Goal: Use online tool/utility: Utilize a website feature to perform a specific function

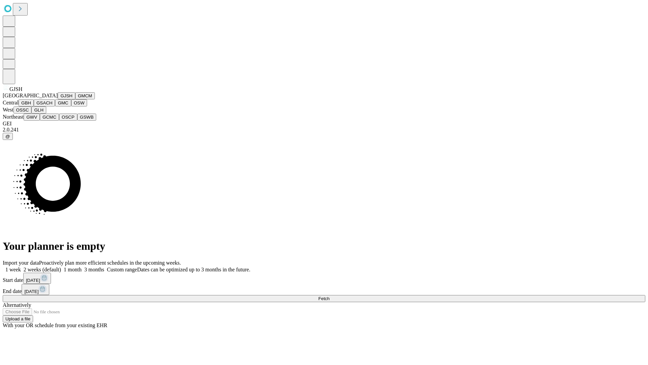
click at [58, 99] on button "GJSH" at bounding box center [67, 95] width 18 height 7
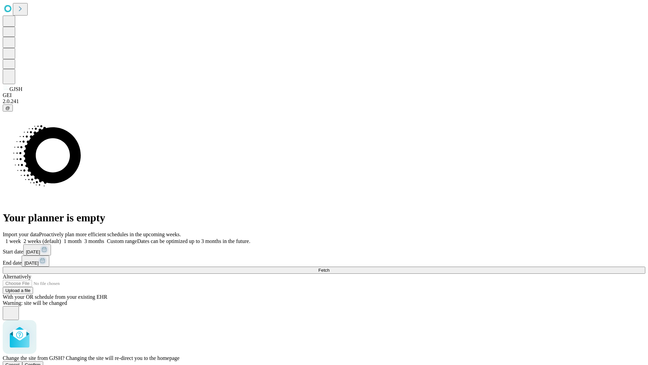
click at [41, 362] on span "Confirm" at bounding box center [33, 364] width 16 height 5
click at [61, 238] on label "2 weeks (default)" at bounding box center [41, 241] width 40 height 6
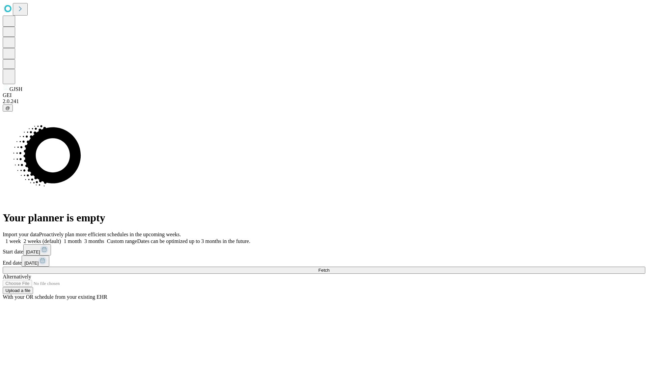
click at [329, 267] on span "Fetch" at bounding box center [323, 269] width 11 height 5
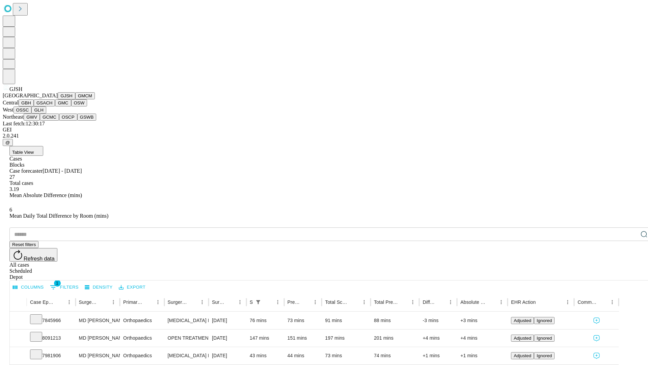
click at [75, 99] on button "GMCM" at bounding box center [85, 95] width 20 height 7
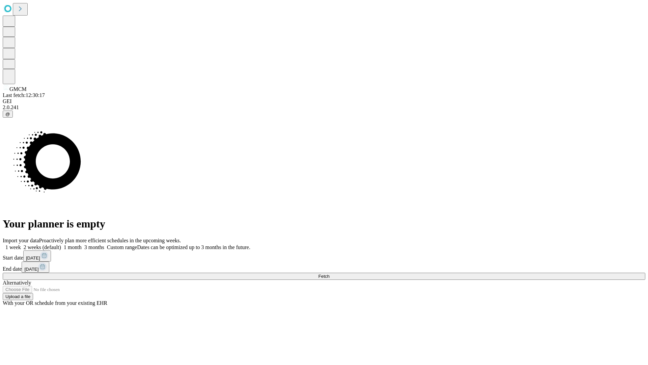
click at [61, 244] on label "2 weeks (default)" at bounding box center [41, 247] width 40 height 6
click at [329, 273] on span "Fetch" at bounding box center [323, 275] width 11 height 5
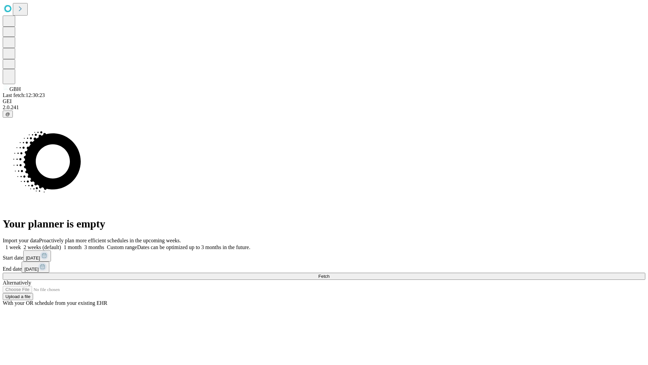
click at [61, 244] on label "2 weeks (default)" at bounding box center [41, 247] width 40 height 6
click at [329, 273] on span "Fetch" at bounding box center [323, 275] width 11 height 5
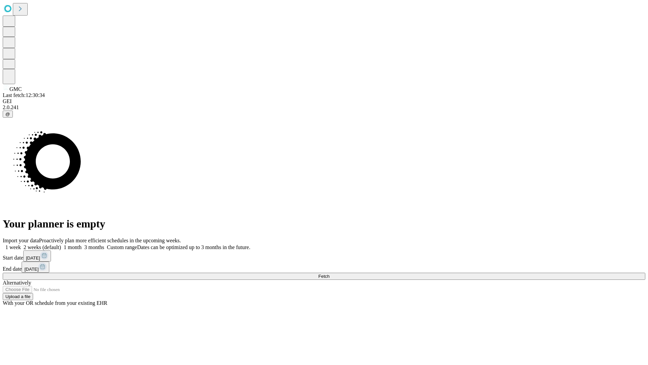
click at [61, 244] on label "2 weeks (default)" at bounding box center [41, 247] width 40 height 6
click at [329, 273] on span "Fetch" at bounding box center [323, 275] width 11 height 5
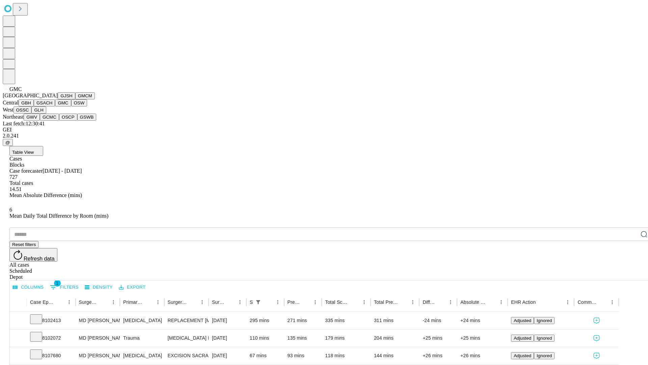
click at [71, 106] on button "OSW" at bounding box center [79, 102] width 16 height 7
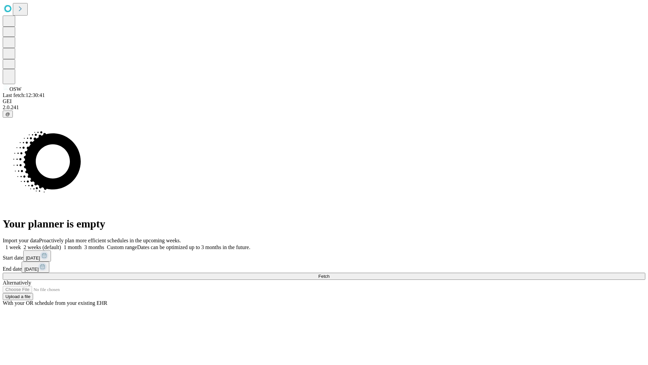
click at [61, 244] on label "2 weeks (default)" at bounding box center [41, 247] width 40 height 6
click at [329, 273] on span "Fetch" at bounding box center [323, 275] width 11 height 5
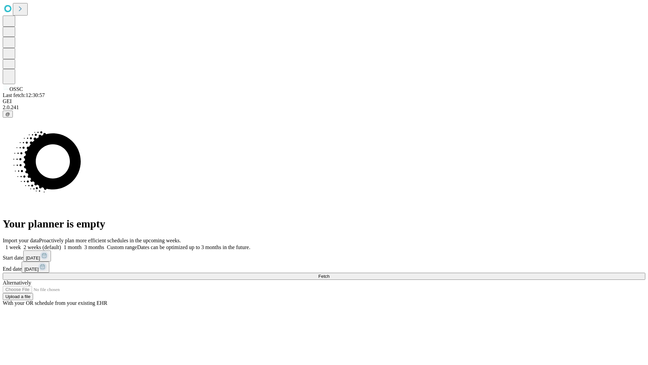
click at [61, 244] on label "2 weeks (default)" at bounding box center [41, 247] width 40 height 6
click at [329, 273] on span "Fetch" at bounding box center [323, 275] width 11 height 5
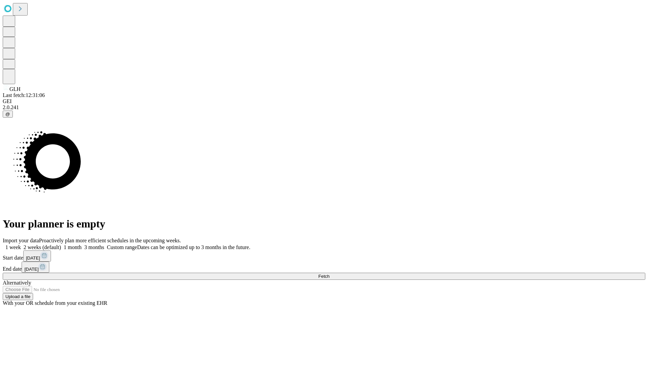
click at [61, 244] on label "2 weeks (default)" at bounding box center [41, 247] width 40 height 6
click at [329, 273] on span "Fetch" at bounding box center [323, 275] width 11 height 5
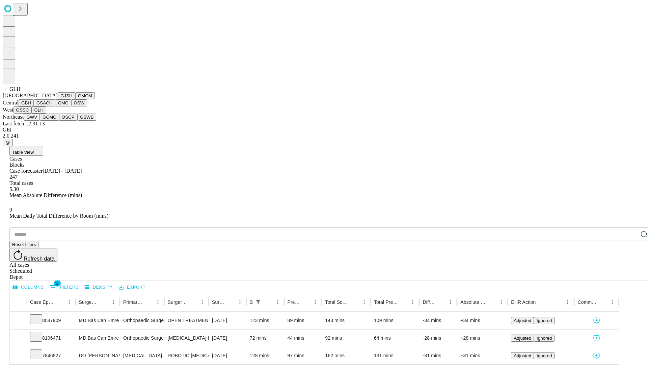
click at [40, 120] on button "GWV" at bounding box center [32, 116] width 16 height 7
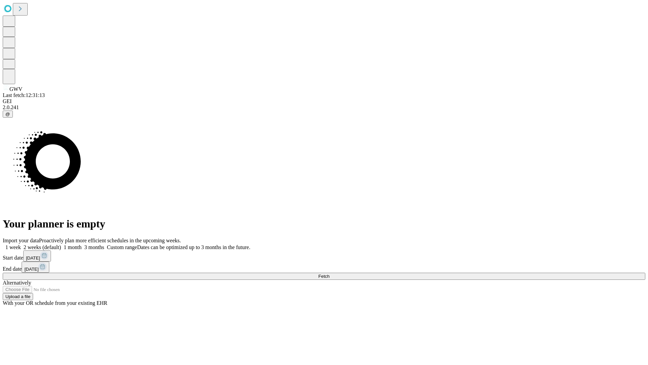
click at [61, 244] on label "2 weeks (default)" at bounding box center [41, 247] width 40 height 6
click at [329, 273] on span "Fetch" at bounding box center [323, 275] width 11 height 5
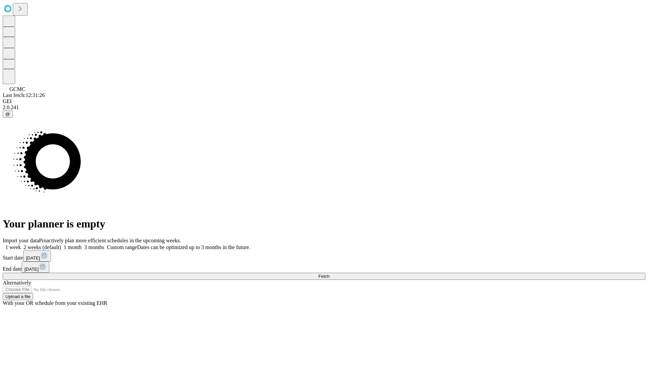
click at [329, 273] on span "Fetch" at bounding box center [323, 275] width 11 height 5
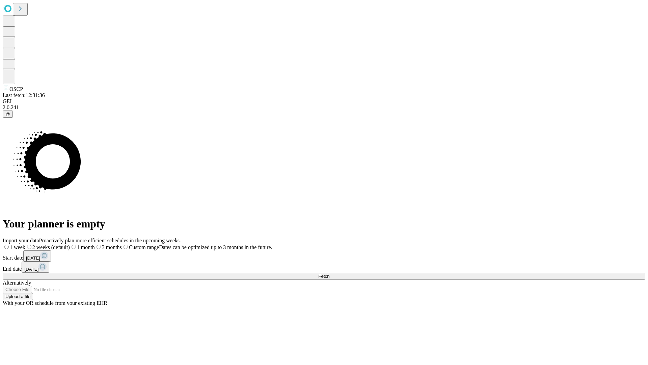
click at [70, 244] on label "2 weeks (default)" at bounding box center [47, 247] width 45 height 6
click at [329, 273] on span "Fetch" at bounding box center [323, 275] width 11 height 5
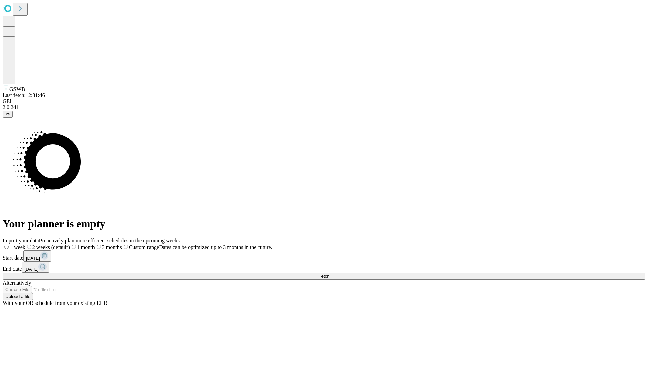
click at [70, 244] on label "2 weeks (default)" at bounding box center [47, 247] width 45 height 6
click at [329, 273] on span "Fetch" at bounding box center [323, 275] width 11 height 5
